Goal: Contribute content: Add original content to the website for others to see

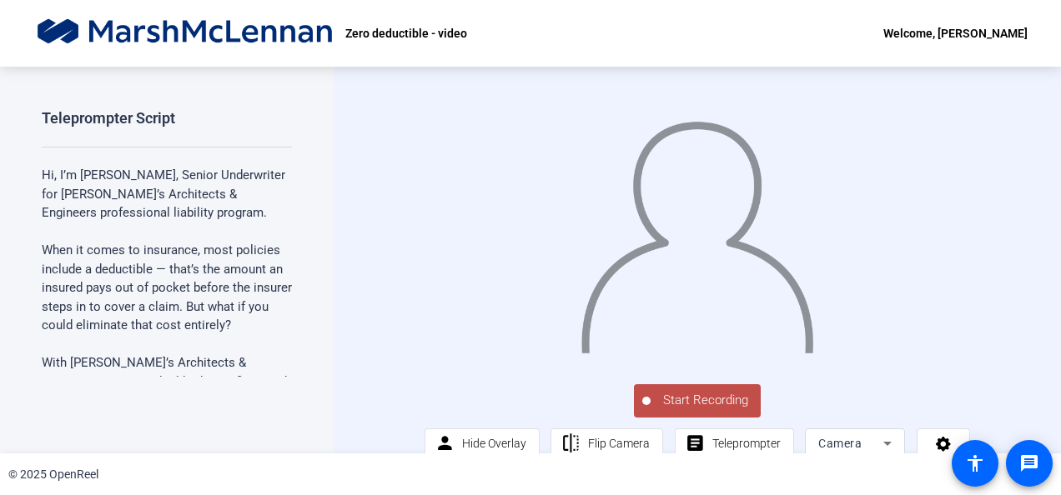
click at [684, 410] on span "Start Recording" at bounding box center [705, 400] width 110 height 19
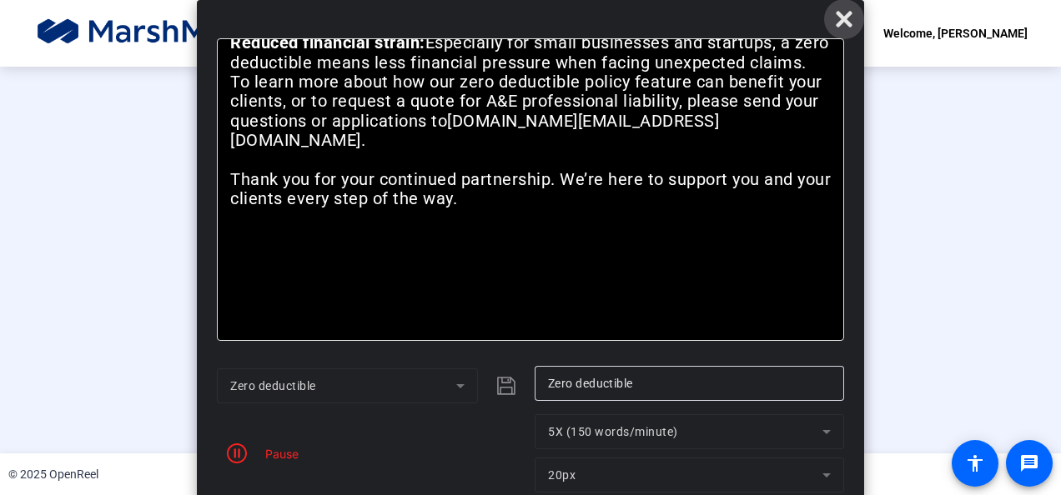
click at [844, 21] on icon at bounding box center [843, 19] width 16 height 16
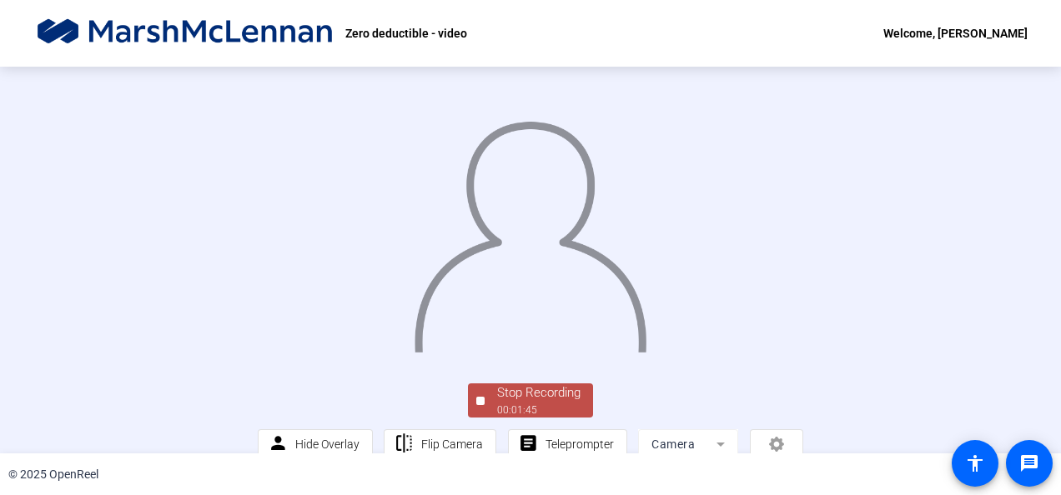
scroll to position [122, 0]
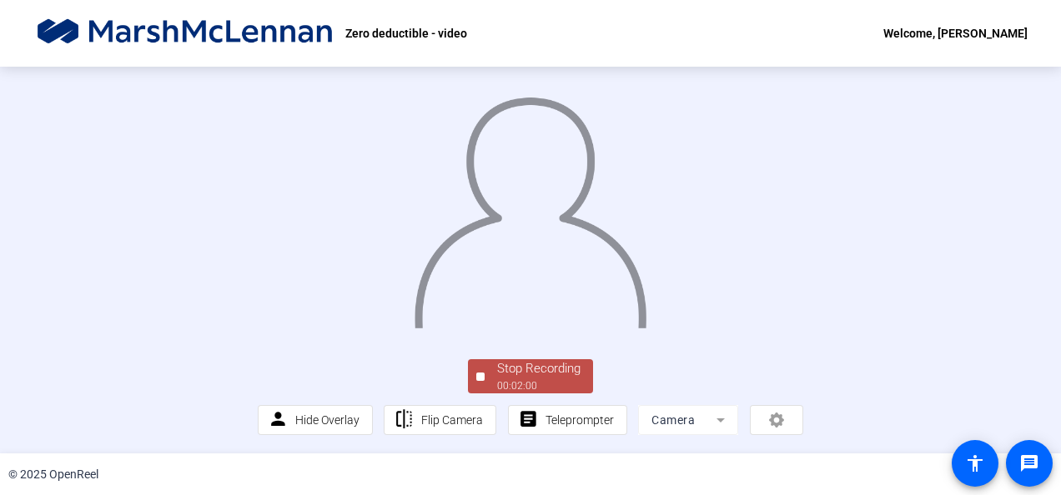
click at [497, 377] on div "Stop Recording" at bounding box center [538, 368] width 83 height 19
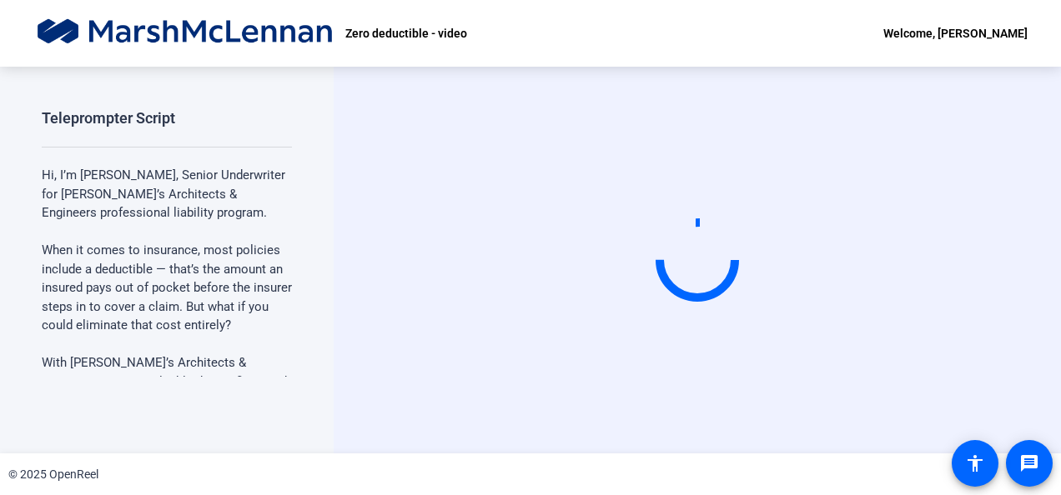
scroll to position [0, 0]
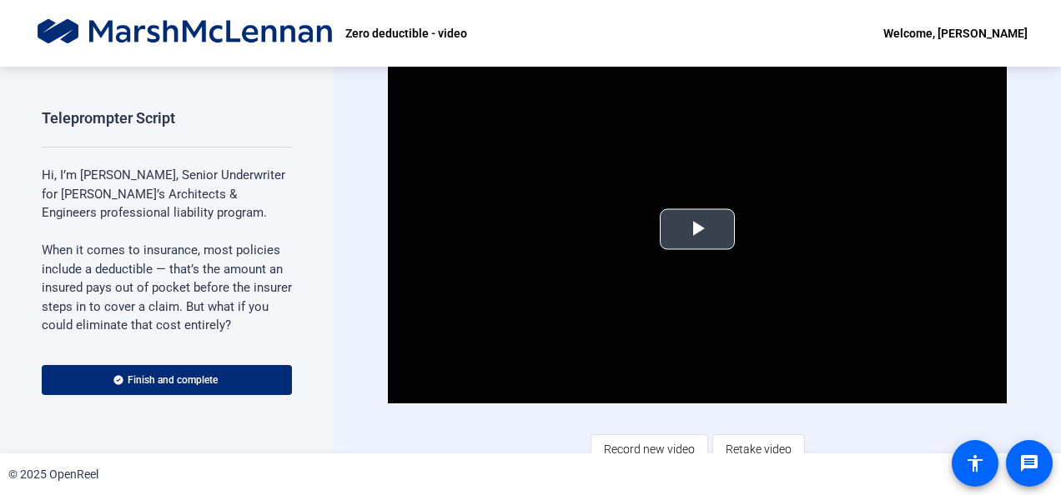
click at [697, 229] on span "Video Player" at bounding box center [697, 229] width 0 height 0
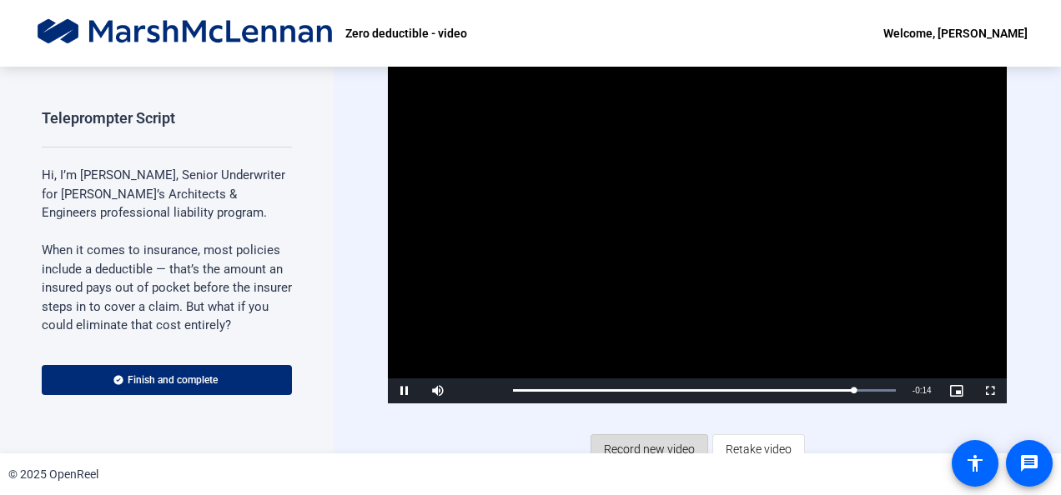
click at [640, 445] on span "Record new video" at bounding box center [649, 450] width 91 height 32
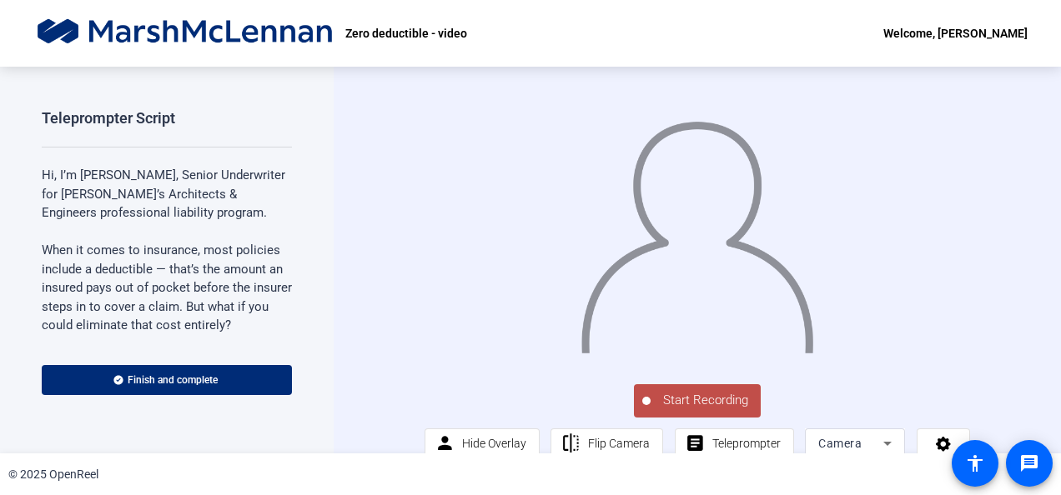
click at [675, 410] on span "Start Recording" at bounding box center [705, 400] width 110 height 19
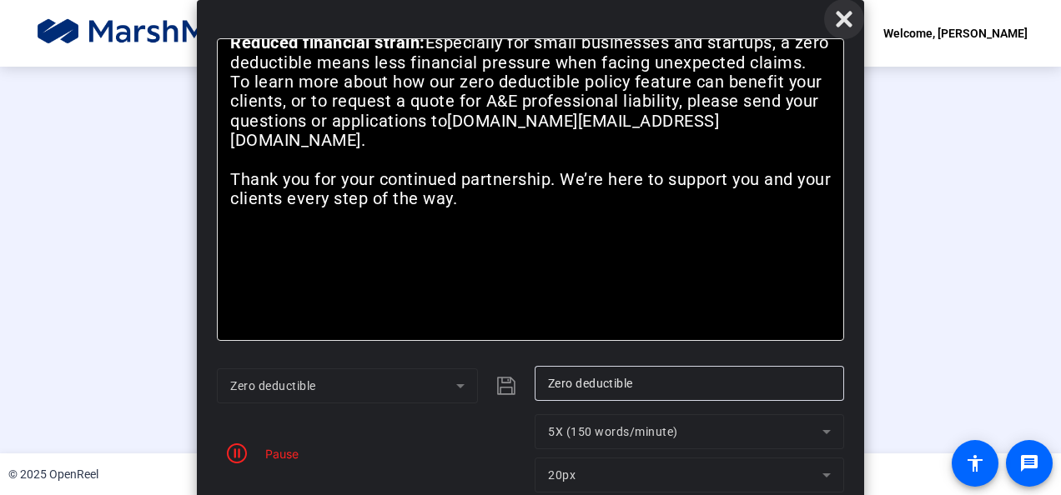
click at [835, 27] on icon at bounding box center [844, 19] width 20 height 20
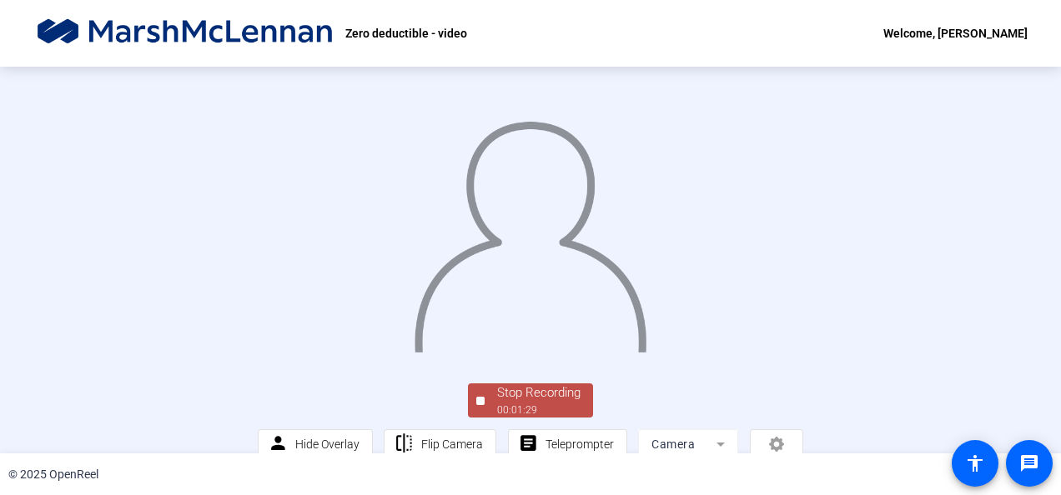
scroll to position [122, 0]
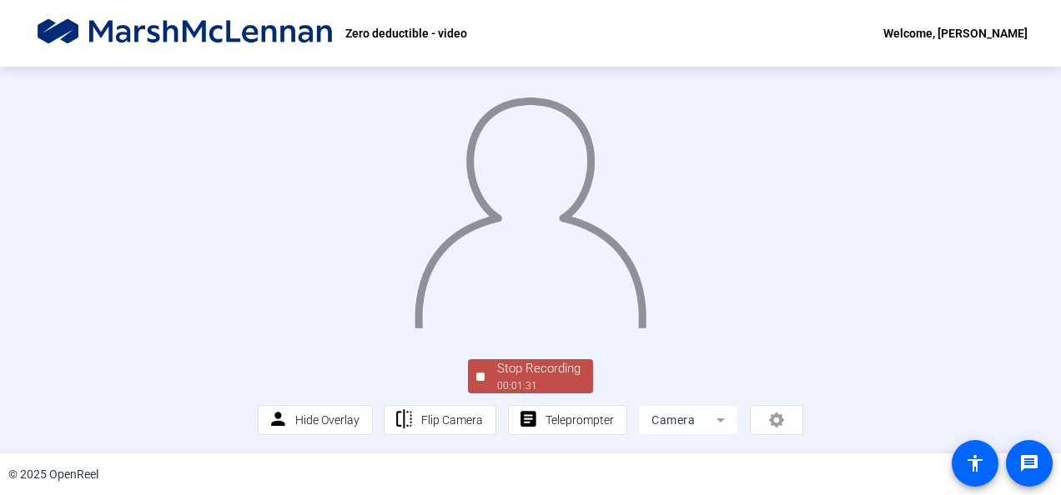
click at [539, 371] on div "Stop Recording" at bounding box center [538, 368] width 83 height 19
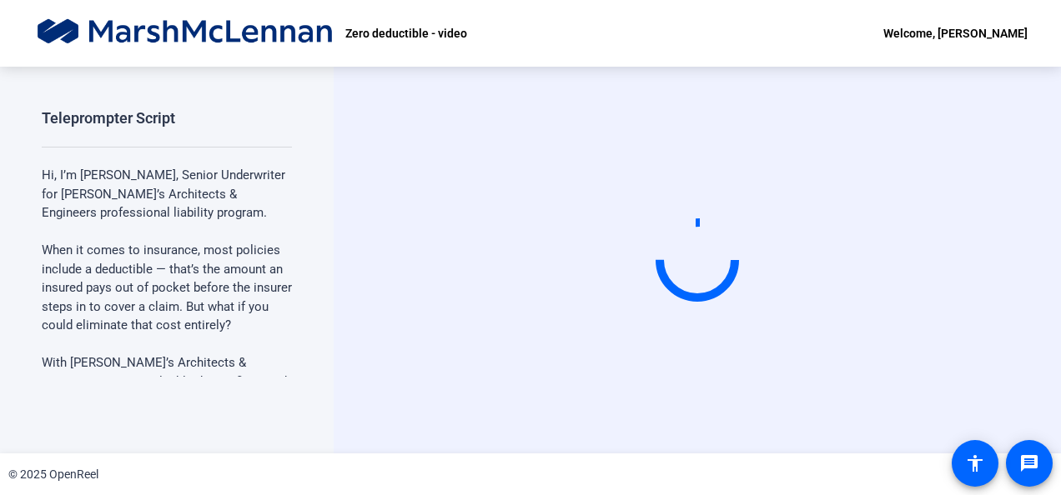
scroll to position [0, 0]
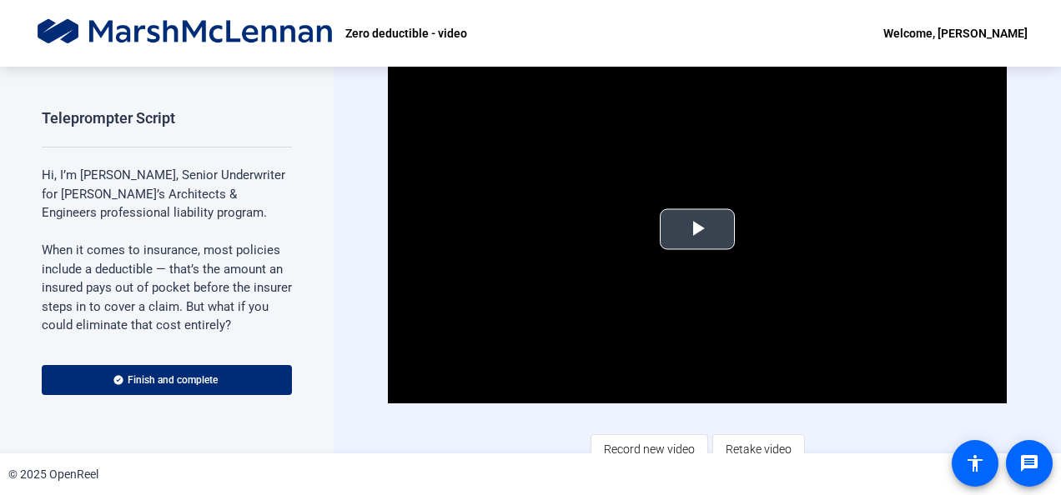
click at [697, 229] on span "Video Player" at bounding box center [697, 229] width 0 height 0
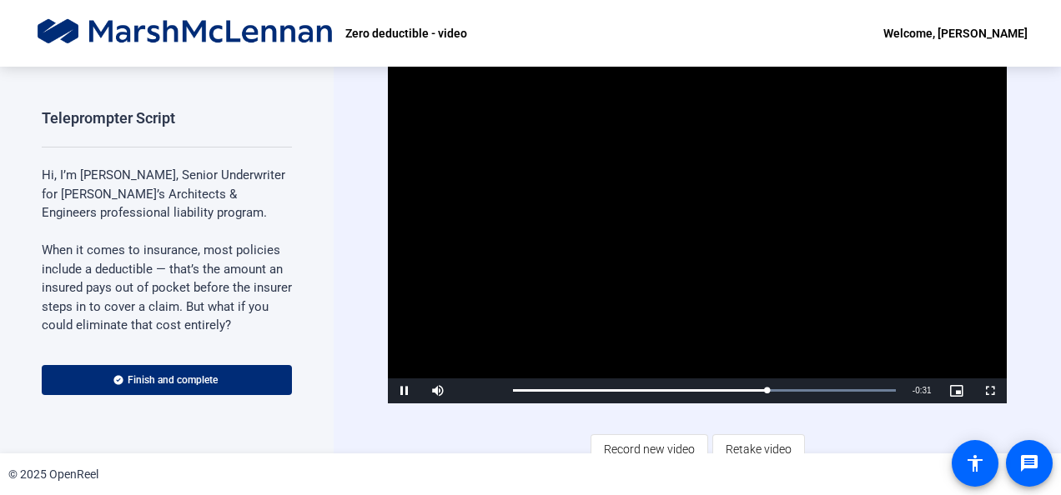
click at [696, 225] on video "Video Player" at bounding box center [697, 230] width 618 height 348
click at [666, 450] on span "Record new video" at bounding box center [649, 450] width 91 height 32
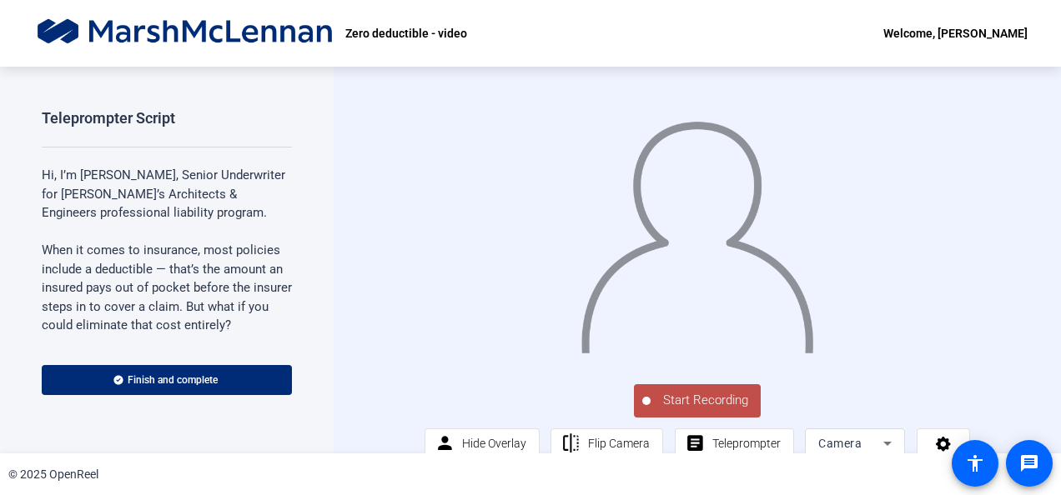
click at [707, 410] on span "Start Recording" at bounding box center [705, 400] width 110 height 19
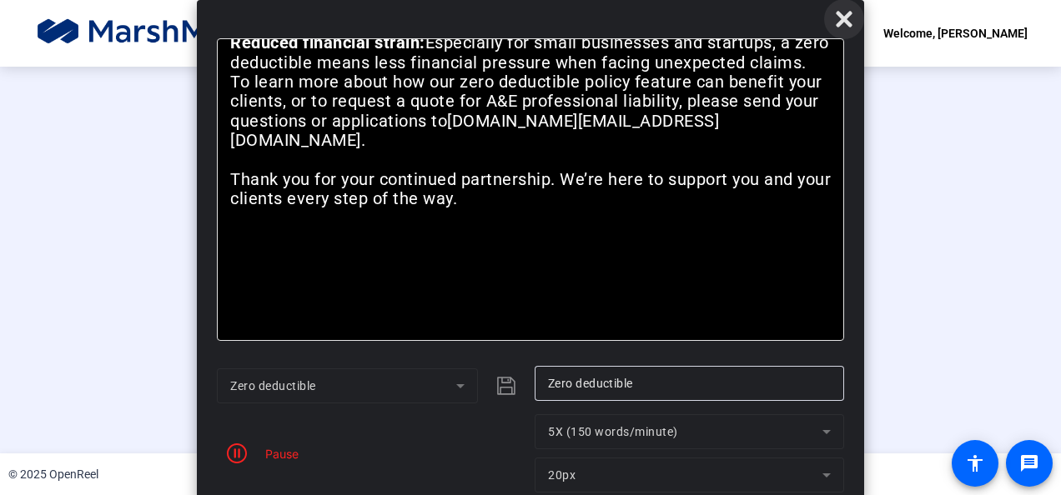
click at [857, 18] on span at bounding box center [844, 19] width 40 height 40
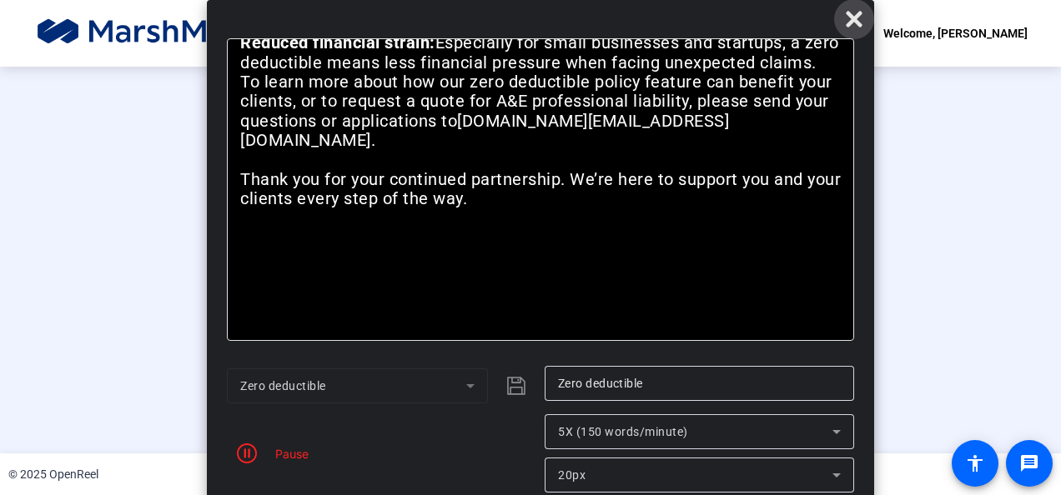
drag, startPoint x: 837, startPoint y: 18, endPoint x: 848, endPoint y: 13, distance: 12.3
click at [848, 13] on icon at bounding box center [854, 19] width 20 height 20
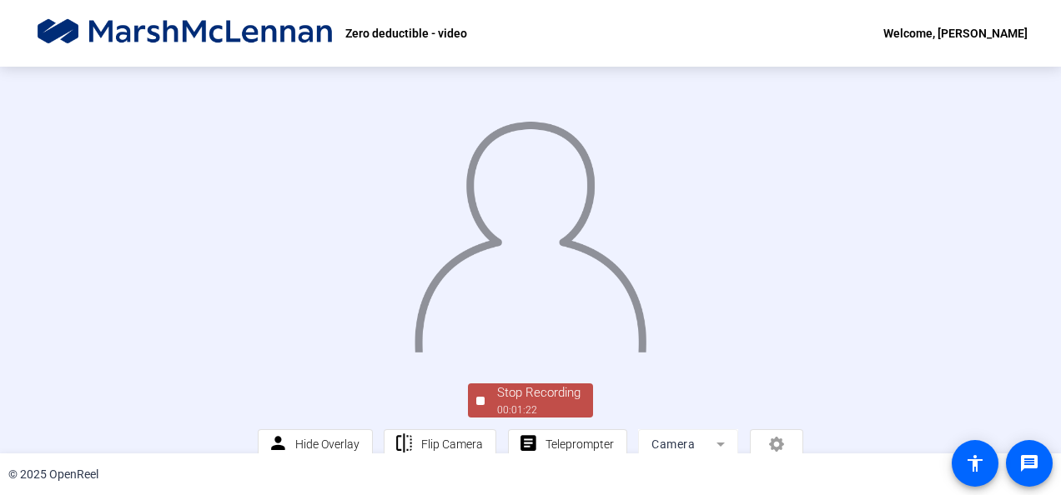
scroll to position [122, 0]
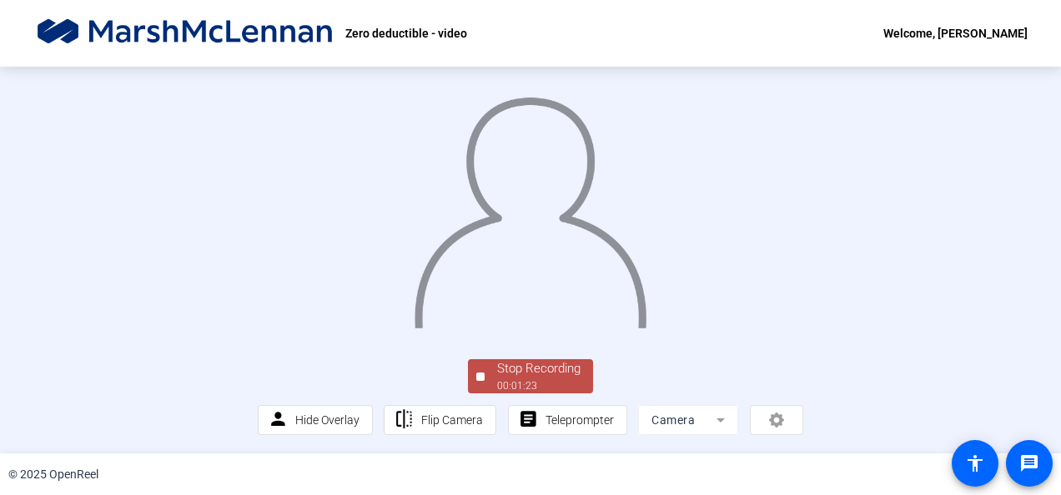
click at [526, 359] on div "Stop Recording 00:01:23 person Hide Overlay flip Flip Camera article Teleprompt…" at bounding box center [530, 396] width 545 height 78
click at [567, 377] on span "Stop Recording 00:01:25" at bounding box center [538, 376] width 108 height 34
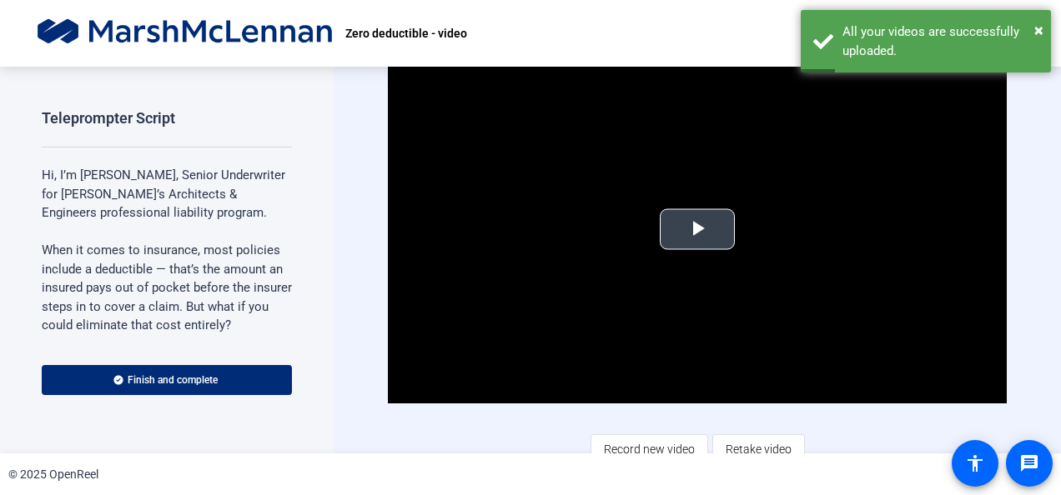
click at [697, 229] on span "Video Player" at bounding box center [697, 229] width 0 height 0
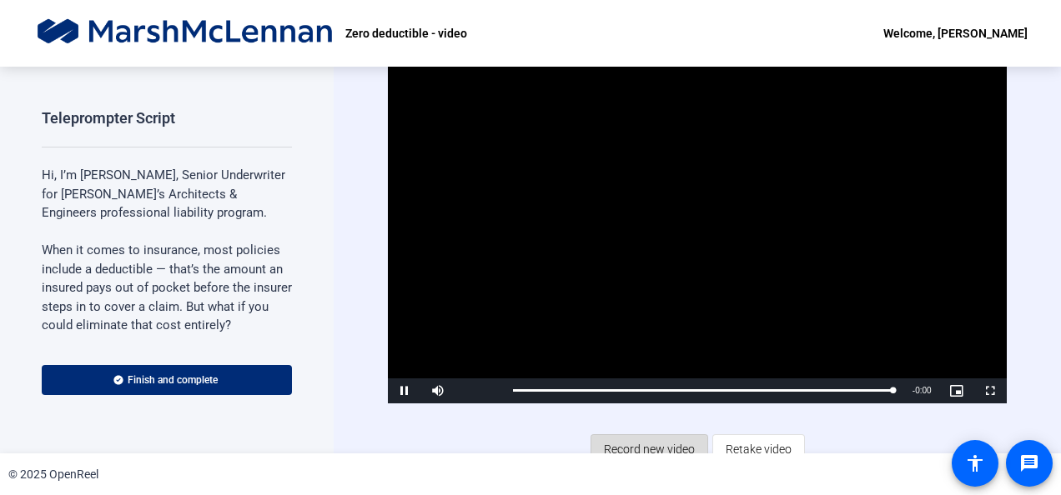
click at [639, 439] on span "Record new video" at bounding box center [649, 450] width 91 height 32
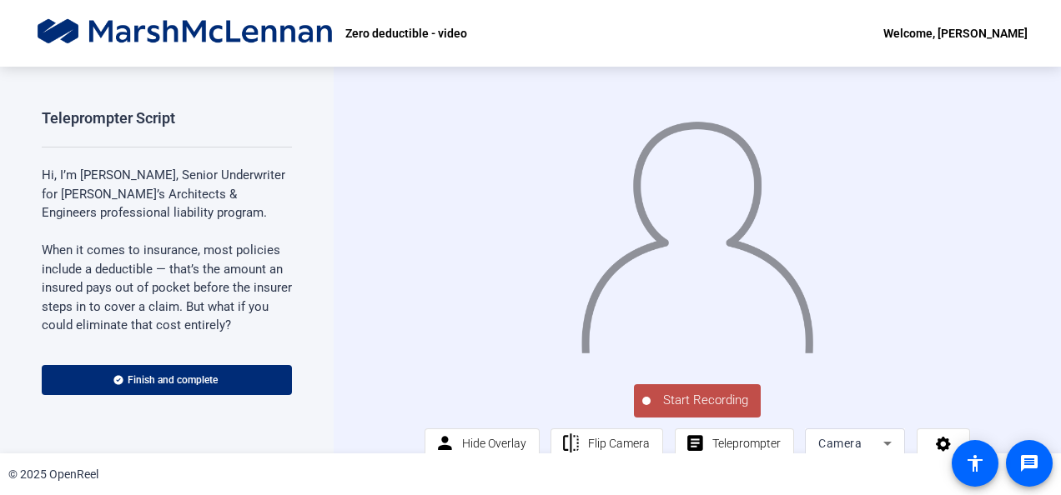
click at [698, 410] on span "Start Recording" at bounding box center [705, 400] width 110 height 19
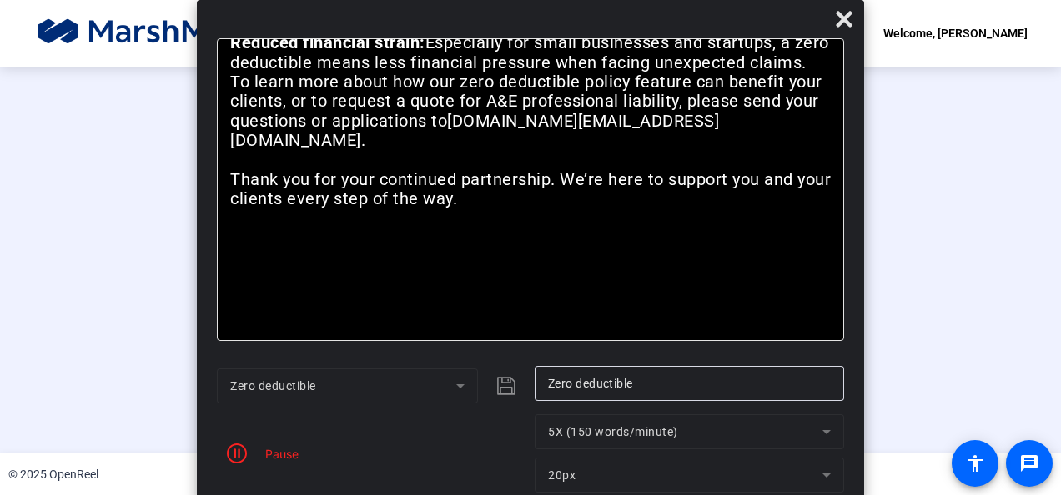
click at [282, 450] on div "Pause" at bounding box center [278, 454] width 42 height 18
click at [283, 449] on div "Pause" at bounding box center [278, 454] width 42 height 18
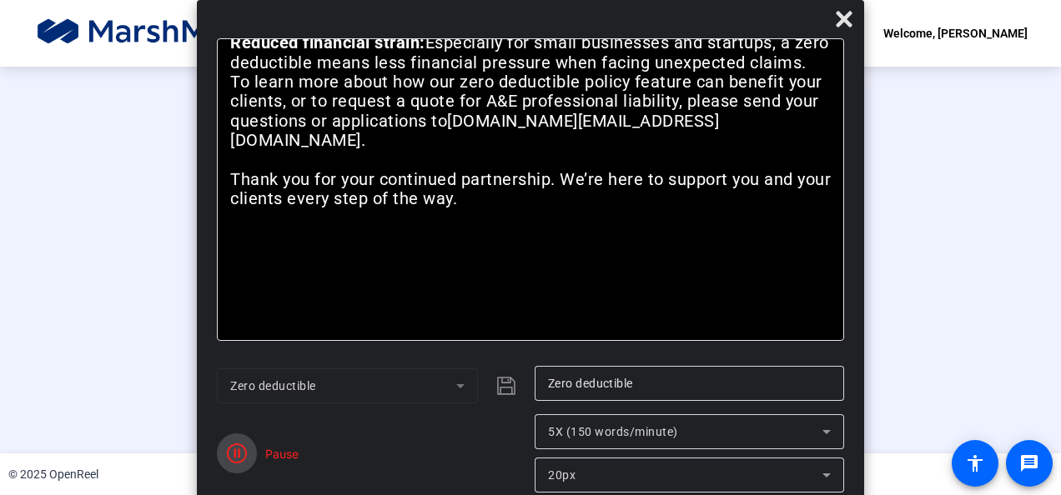
click at [234, 449] on icon "button" at bounding box center [237, 454] width 20 height 20
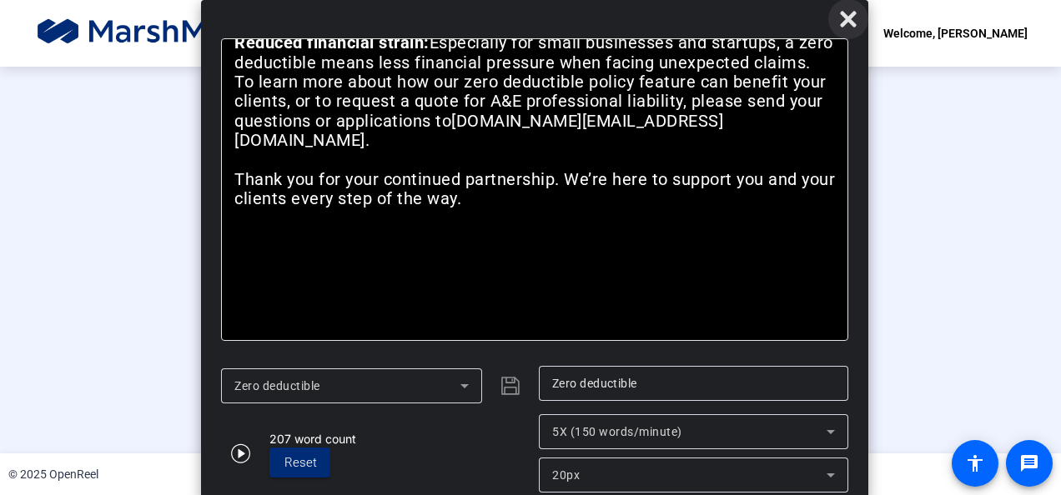
click at [847, 18] on icon at bounding box center [848, 19] width 16 height 16
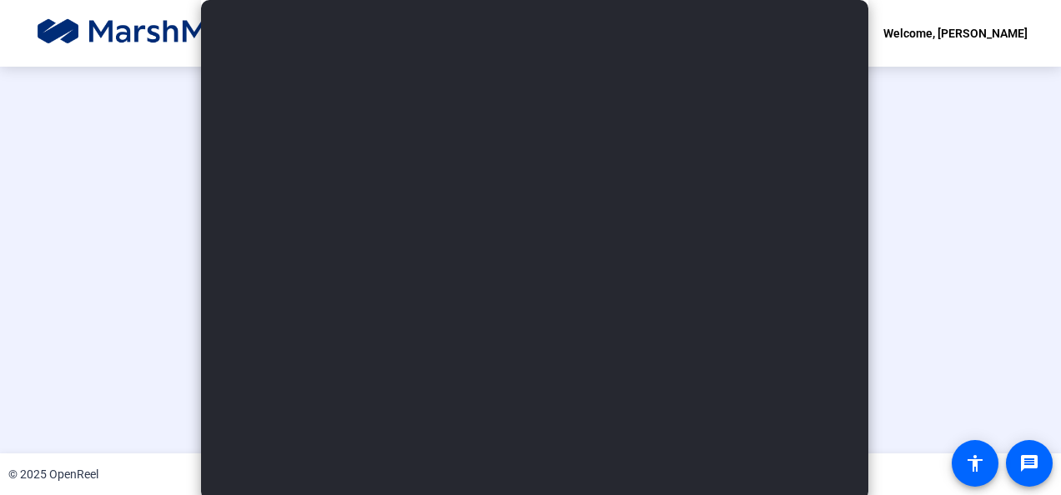
scroll to position [122, 0]
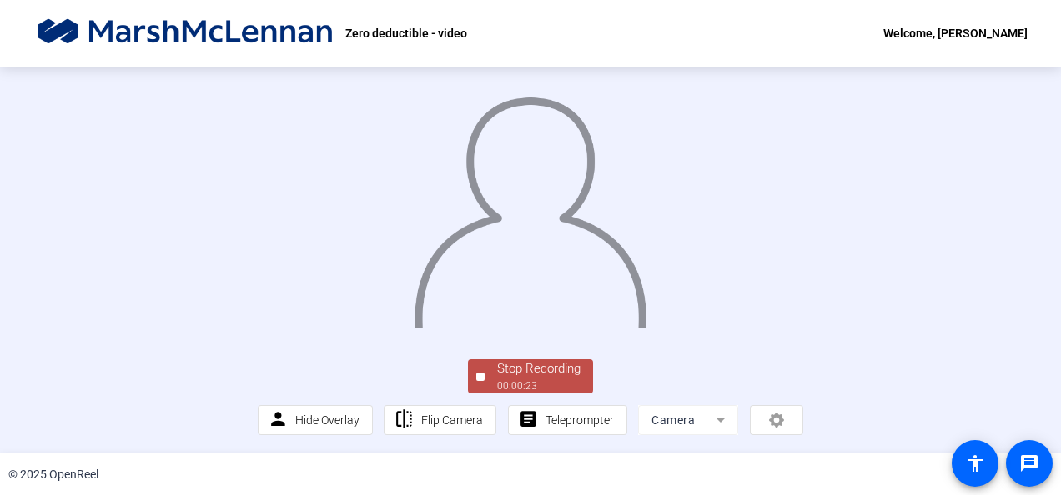
click at [526, 360] on div "Stop Recording" at bounding box center [538, 368] width 83 height 19
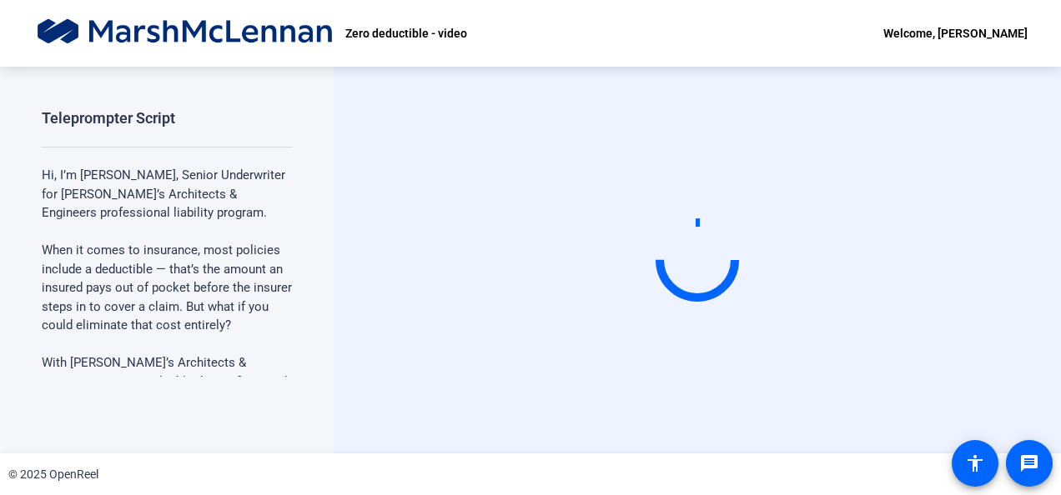
scroll to position [0, 0]
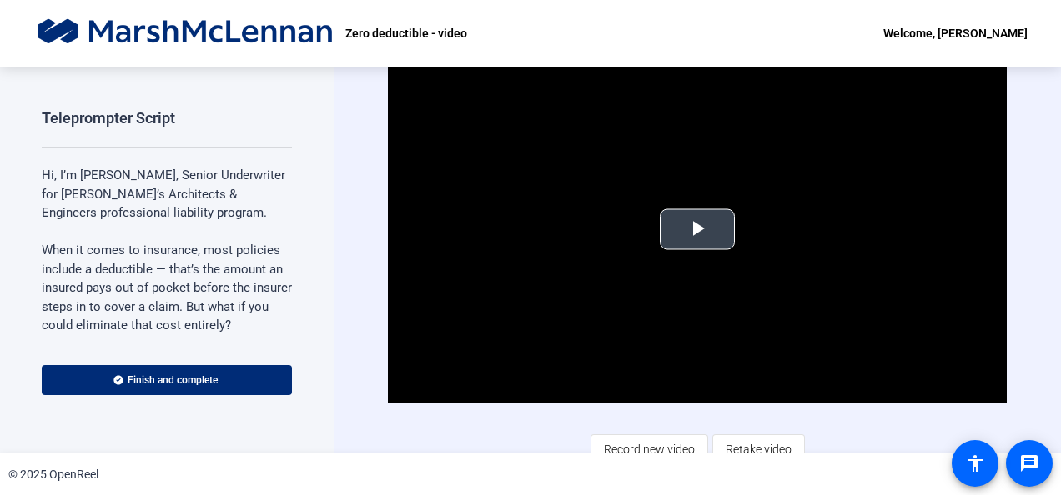
click at [697, 229] on span "Video Player" at bounding box center [697, 229] width 0 height 0
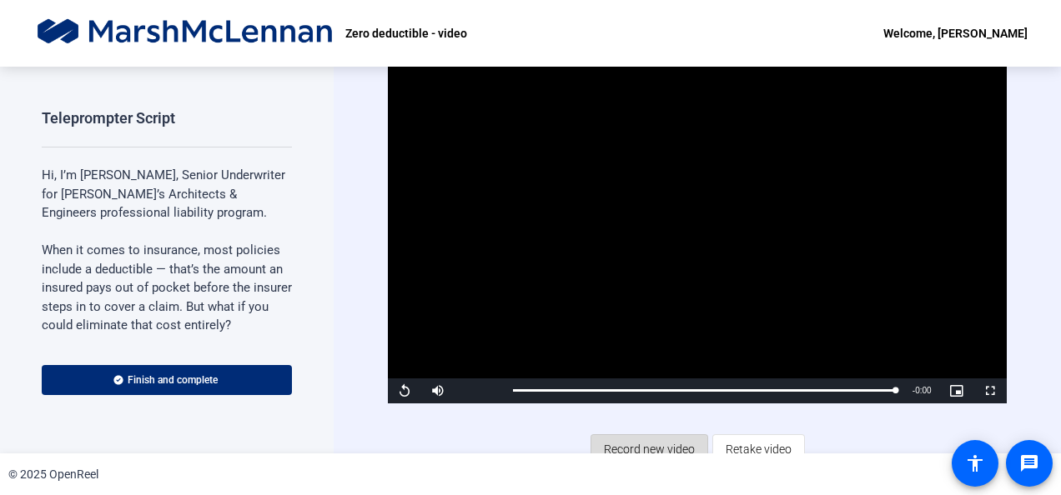
click at [629, 444] on span "Record new video" at bounding box center [649, 450] width 91 height 32
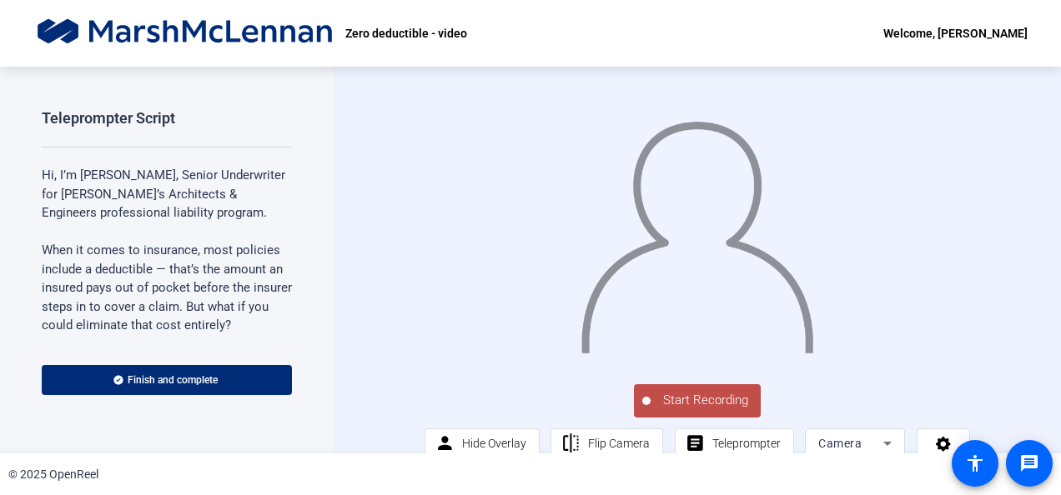
click at [709, 410] on span "Start Recording" at bounding box center [705, 400] width 110 height 19
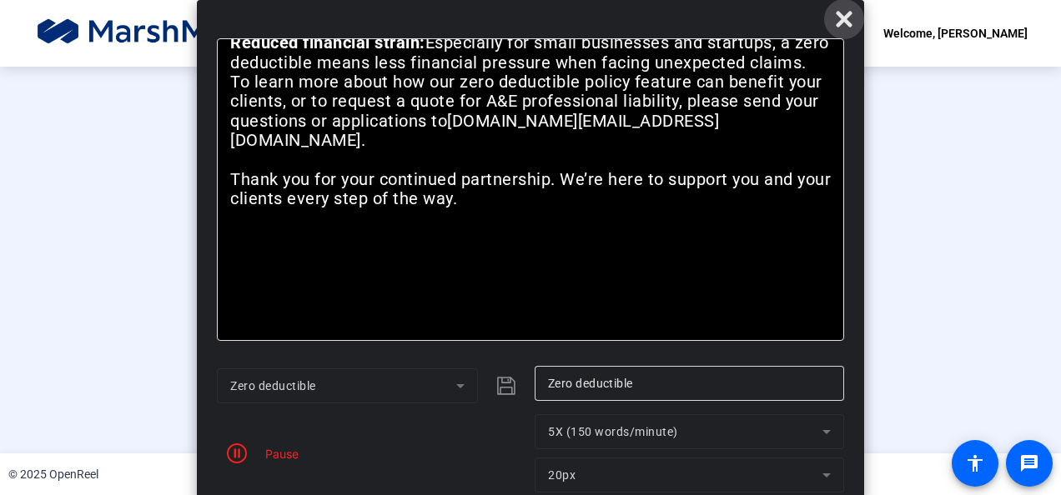
click at [837, 16] on icon at bounding box center [844, 19] width 20 height 20
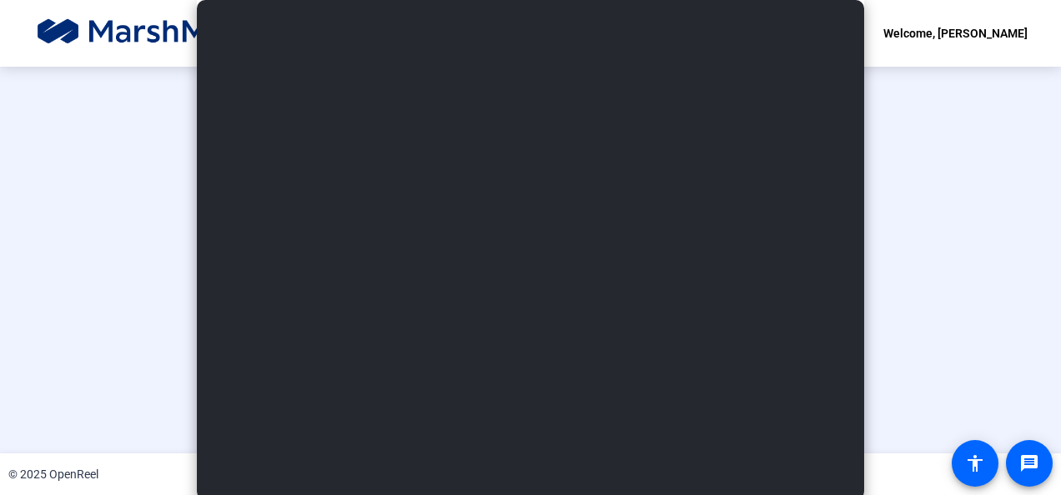
scroll to position [122, 0]
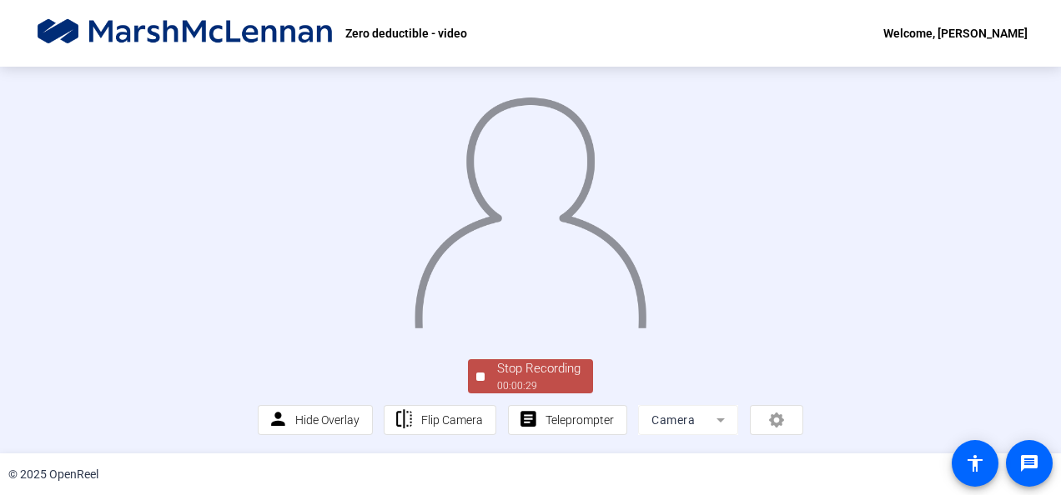
click at [549, 363] on div "Stop Recording" at bounding box center [538, 368] width 83 height 19
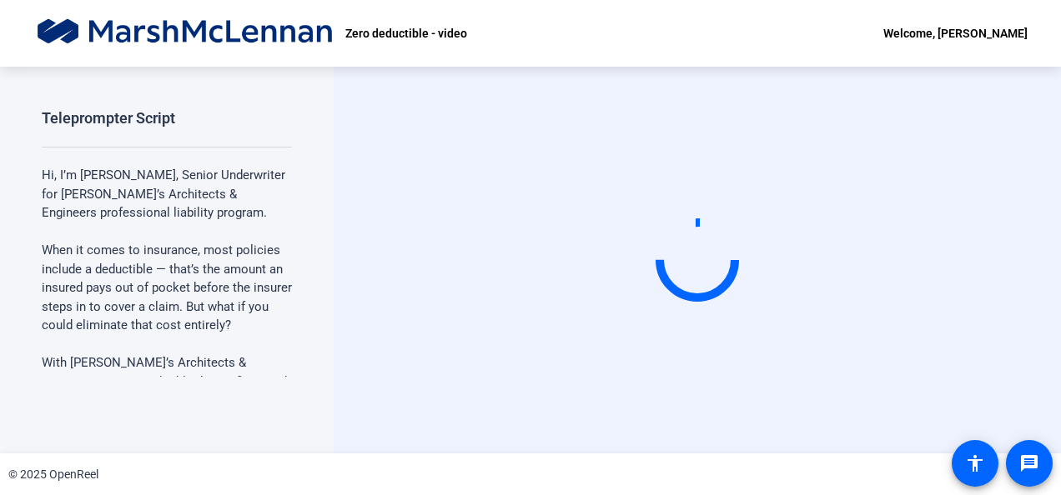
scroll to position [0, 0]
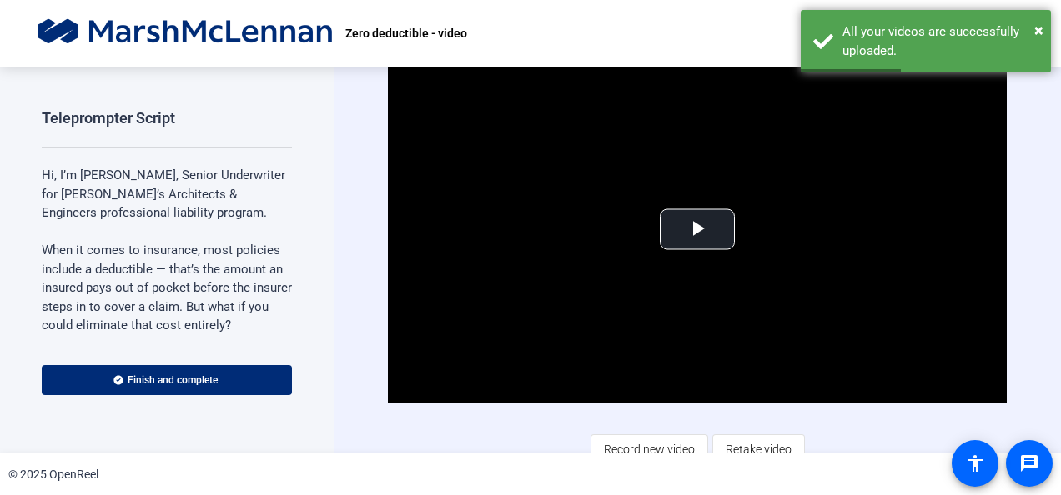
click at [549, 363] on video "Video Player" at bounding box center [697, 230] width 618 height 348
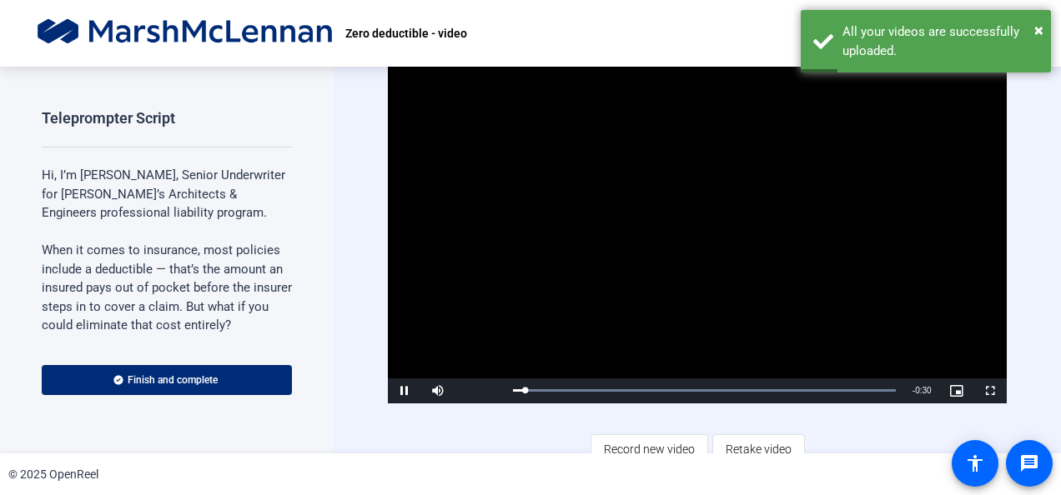
click at [549, 363] on video "Video Player" at bounding box center [697, 230] width 618 height 348
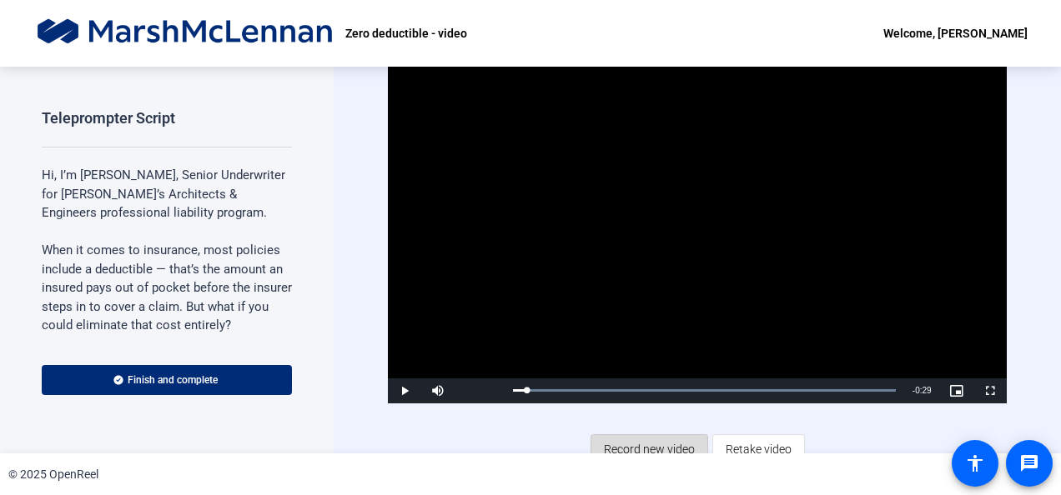
click at [655, 450] on span "Record new video" at bounding box center [649, 450] width 91 height 32
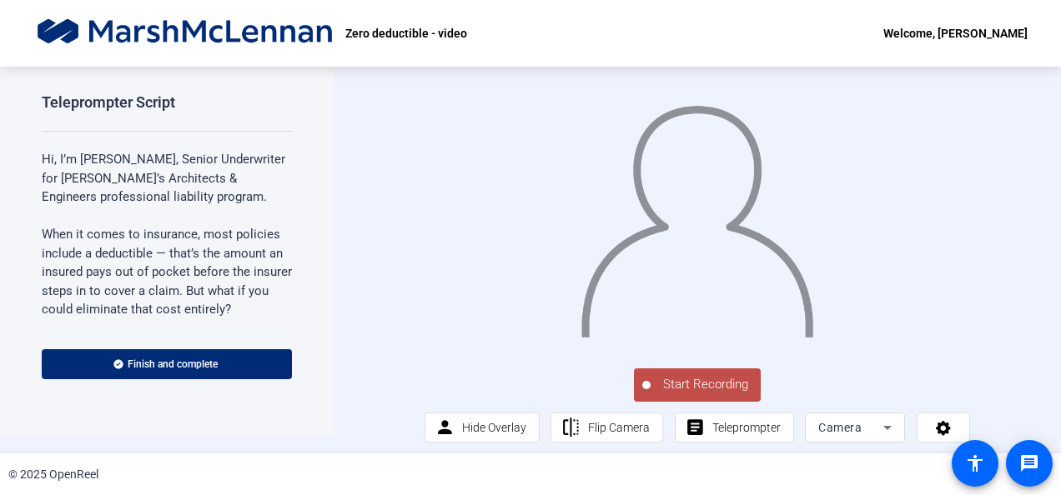
scroll to position [22, 0]
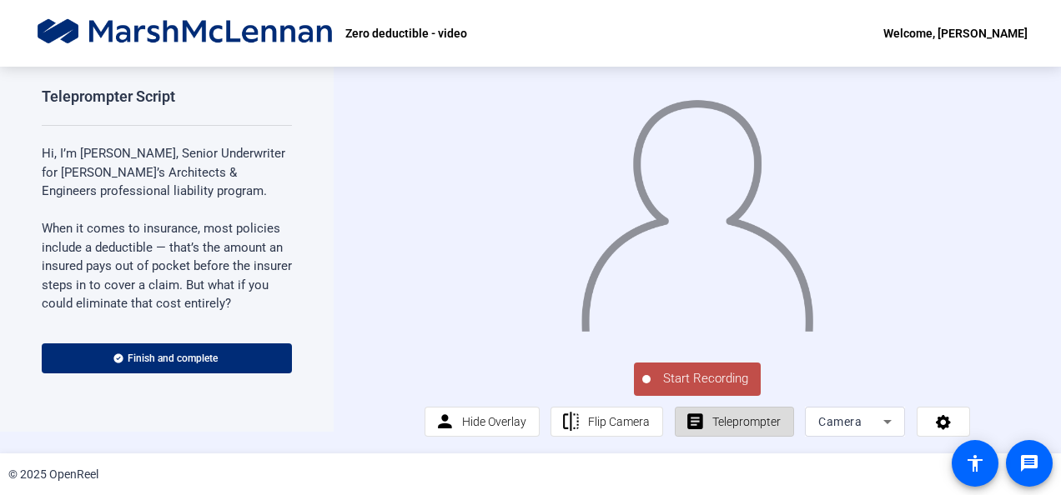
drag, startPoint x: 745, startPoint y: 446, endPoint x: 730, endPoint y: 444, distance: 15.9
click at [730, 429] on span "Teleprompter" at bounding box center [746, 421] width 68 height 13
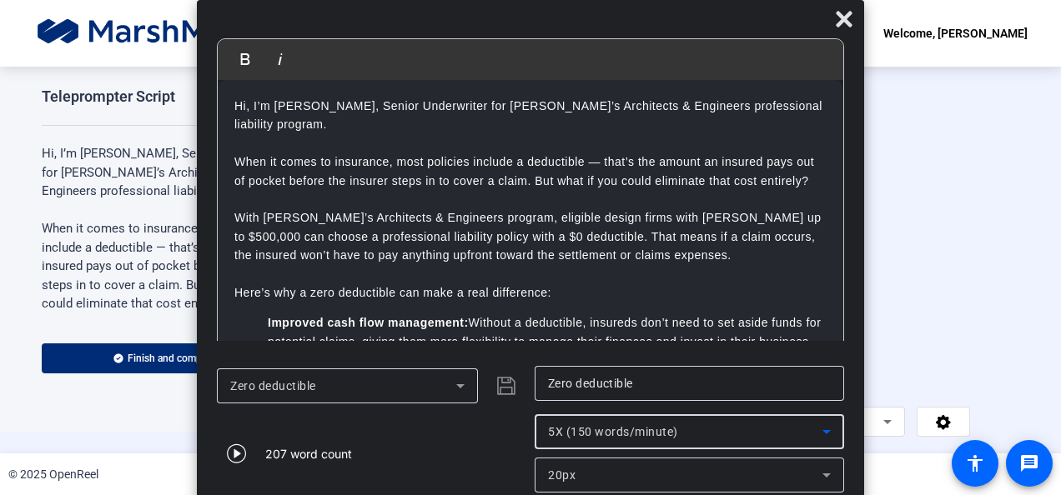
click at [823, 430] on icon at bounding box center [826, 432] width 20 height 20
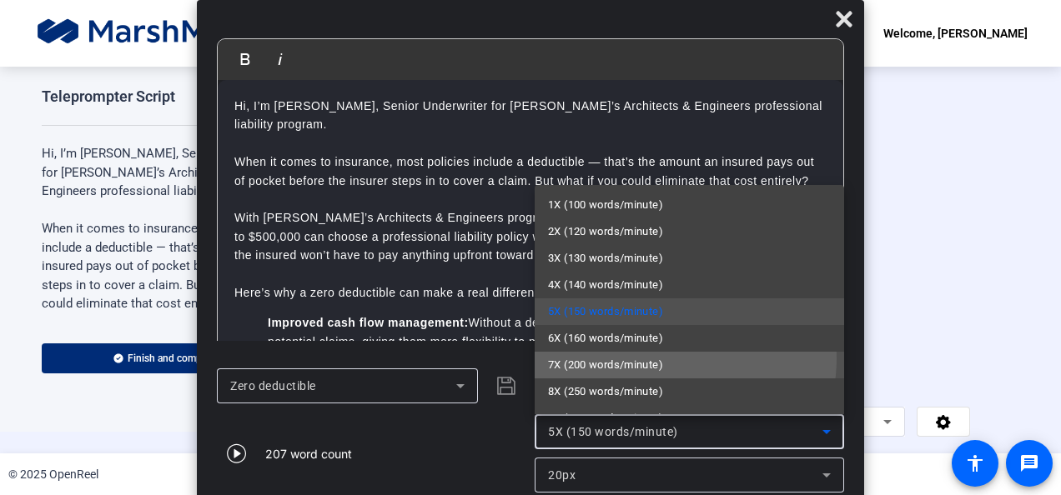
click at [662, 359] on span "7X (200 words/minute)" at bounding box center [605, 365] width 115 height 20
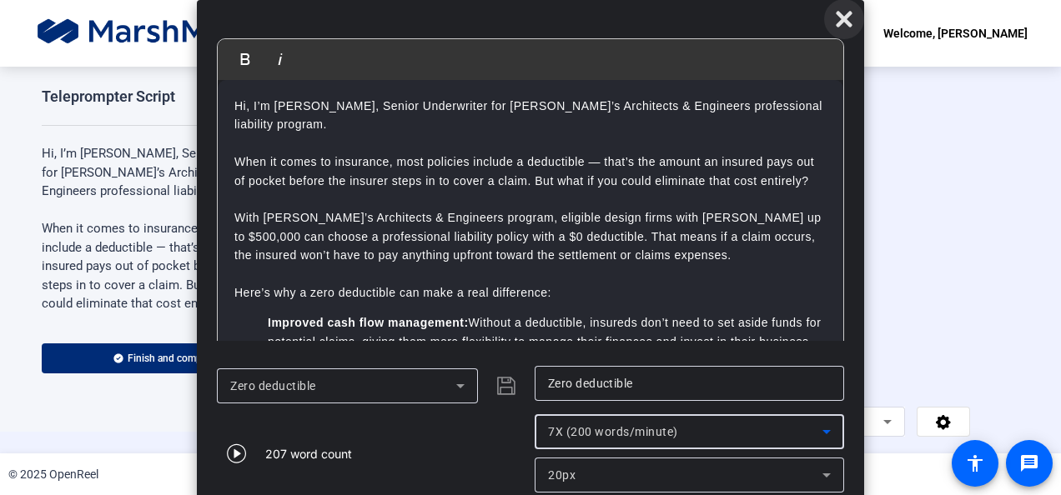
click at [845, 16] on icon at bounding box center [843, 19] width 16 height 16
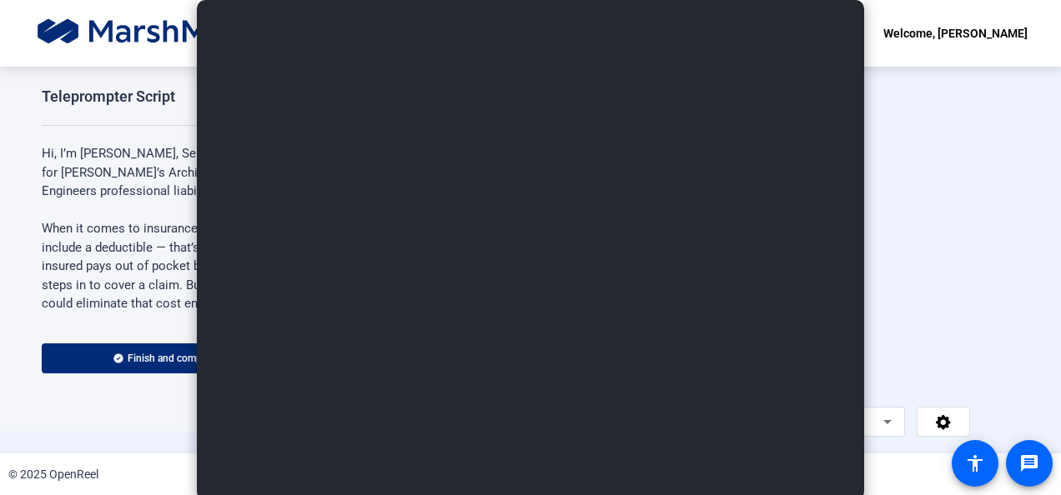
scroll to position [23, 0]
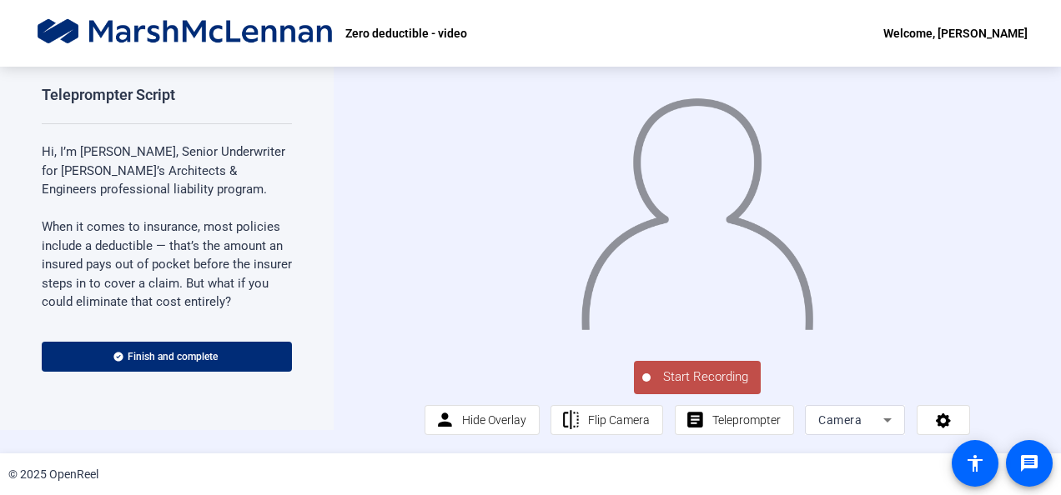
click at [683, 387] on span "Start Recording" at bounding box center [705, 377] width 110 height 19
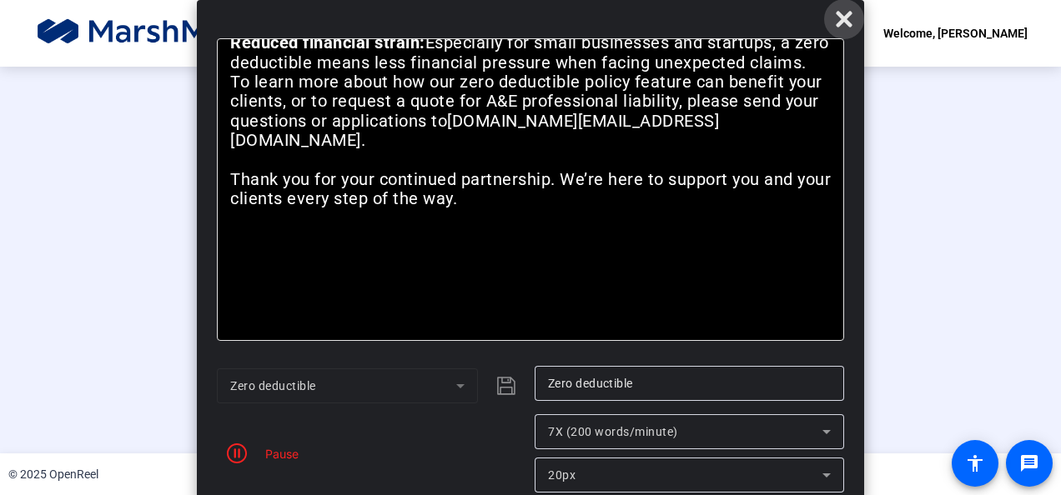
click at [851, 24] on span at bounding box center [844, 19] width 40 height 40
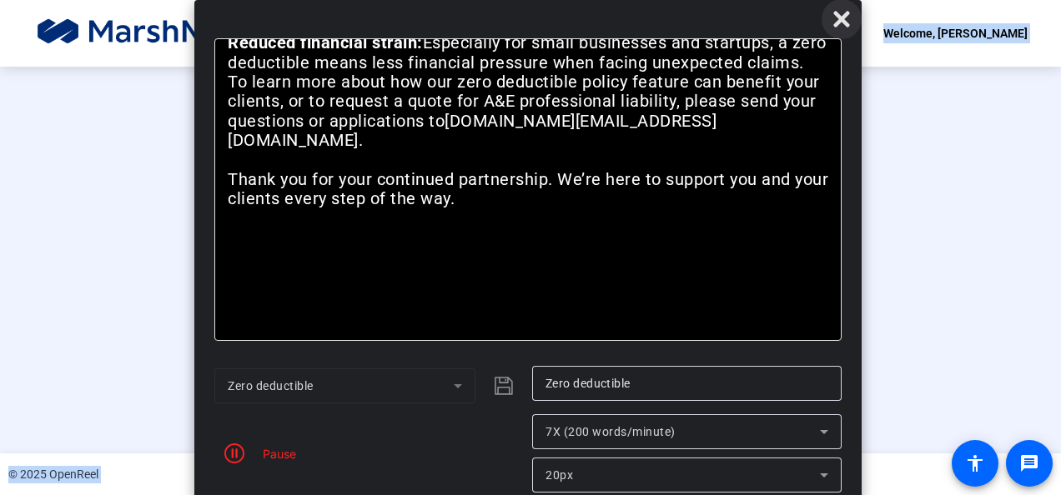
drag, startPoint x: 882, startPoint y: 14, endPoint x: 843, endPoint y: 11, distance: 39.3
click at [843, 11] on body "Accessibility Screen-Reader Guide, Feedback, and Issue Reporting | New window Z…" at bounding box center [530, 247] width 1061 height 495
click at [844, 18] on icon at bounding box center [841, 19] width 20 height 20
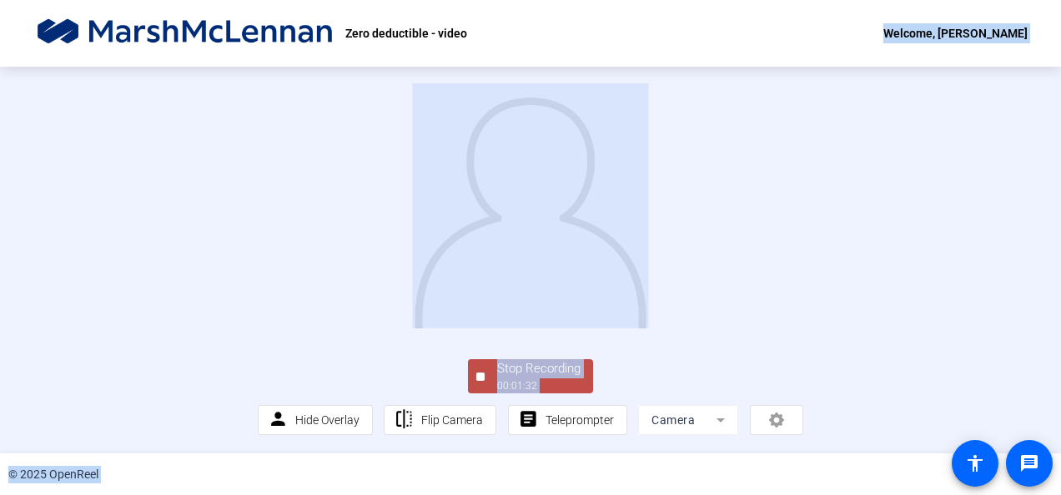
click at [530, 362] on div "Stop Recording" at bounding box center [538, 368] width 83 height 19
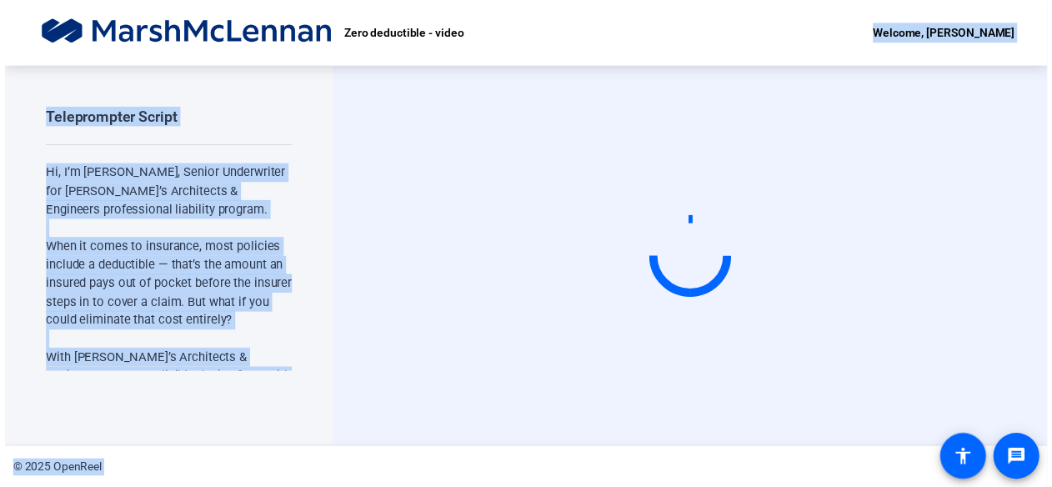
scroll to position [0, 0]
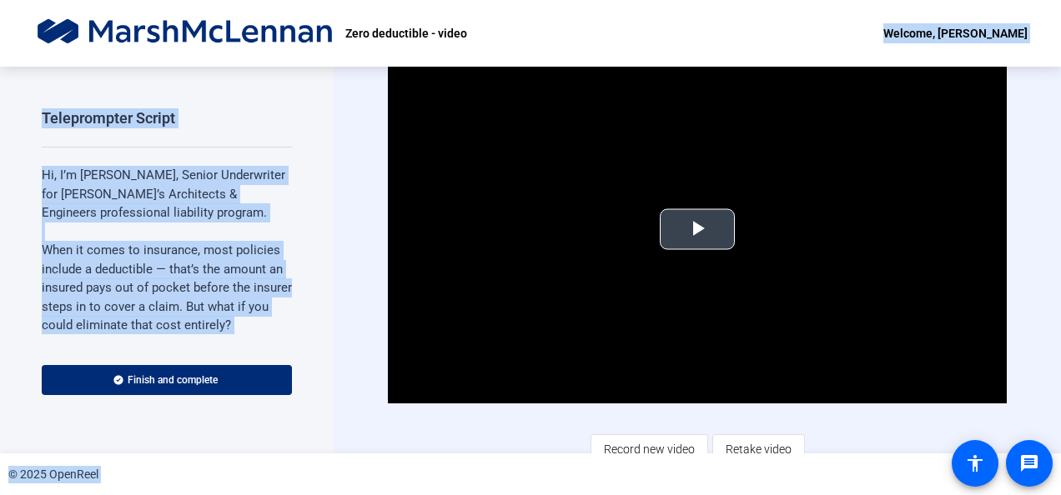
click at [697, 229] on span "Video Player" at bounding box center [697, 229] width 0 height 0
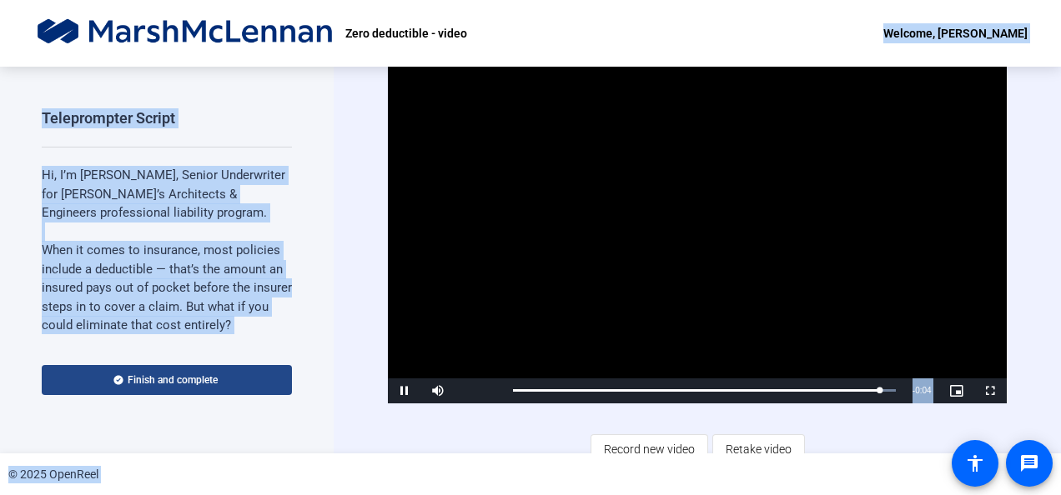
click at [237, 374] on span at bounding box center [167, 380] width 250 height 40
